Goal: Find contact information: Find phone

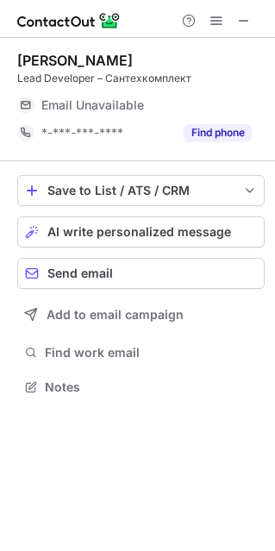
scroll to position [9, 9]
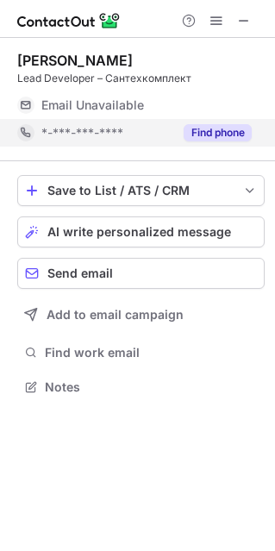
click at [208, 126] on button "Find phone" at bounding box center [218, 132] width 68 height 17
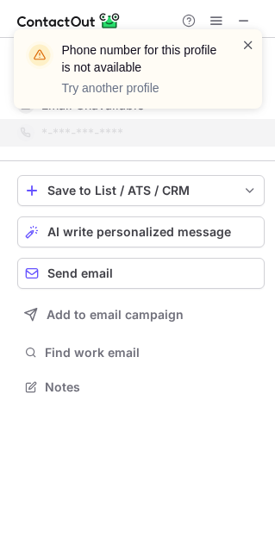
click at [252, 47] on span at bounding box center [249, 44] width 14 height 17
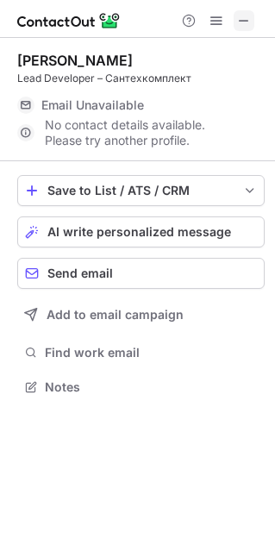
click at [245, 18] on span at bounding box center [244, 21] width 14 height 14
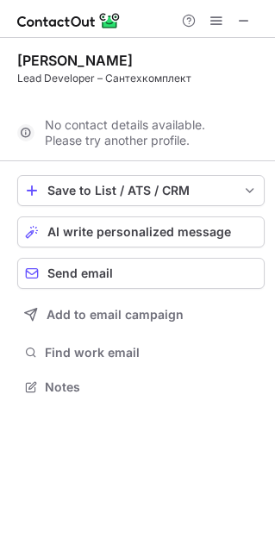
scroll to position [347, 275]
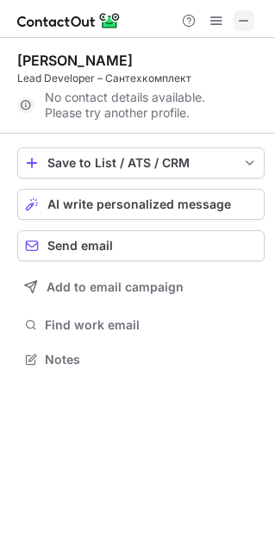
click at [253, 16] on button at bounding box center [244, 20] width 21 height 21
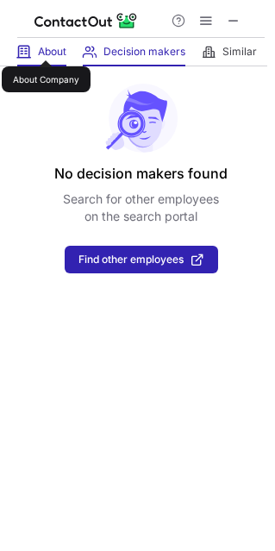
click at [45, 45] on span "About" at bounding box center [52, 52] width 28 height 14
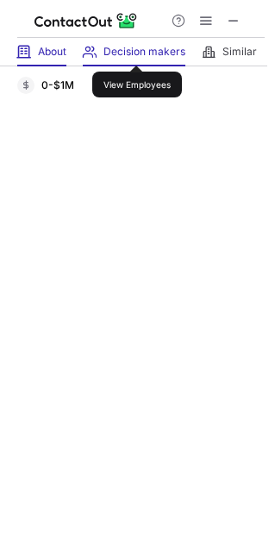
click at [136, 49] on span "Decision makers" at bounding box center [145, 52] width 82 height 14
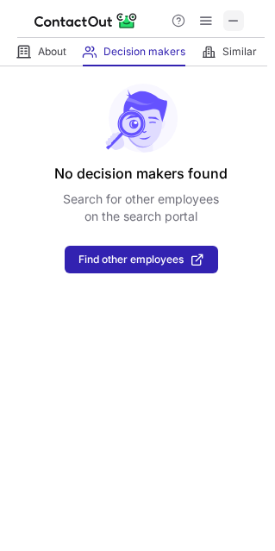
click at [244, 21] on button at bounding box center [233, 20] width 21 height 21
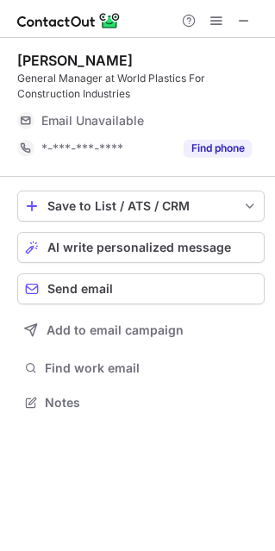
scroll to position [390, 275]
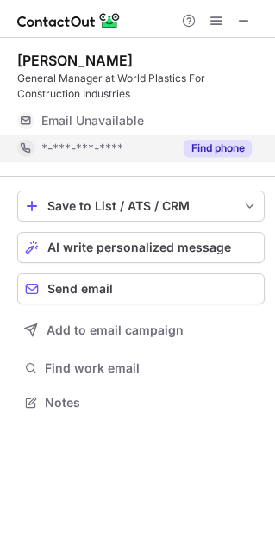
click at [213, 150] on button "Find phone" at bounding box center [218, 148] width 68 height 17
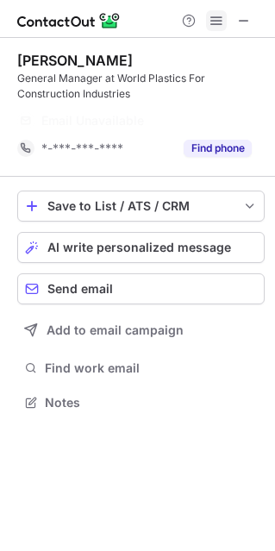
click at [248, 18] on span at bounding box center [244, 21] width 14 height 14
